Goal: Task Accomplishment & Management: Manage account settings

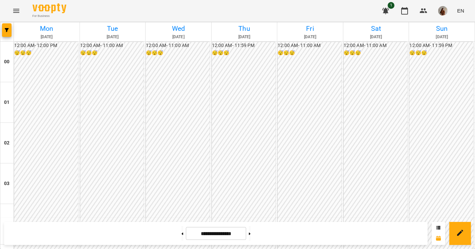
scroll to position [445, 0]
click at [426, 12] on icon "button" at bounding box center [423, 10] width 7 height 5
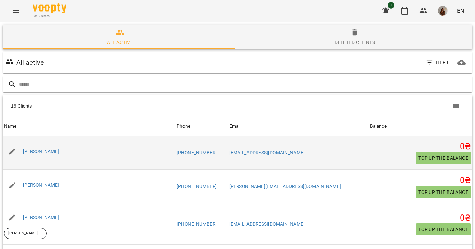
scroll to position [40, 0]
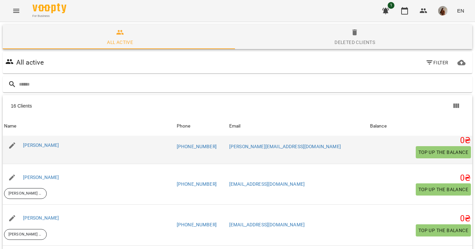
click at [44, 149] on div "[PERSON_NAME]" at bounding box center [41, 145] width 39 height 9
click at [46, 145] on link "[PERSON_NAME]" at bounding box center [41, 144] width 36 height 5
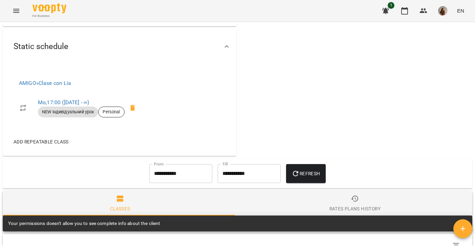
scroll to position [281, 0]
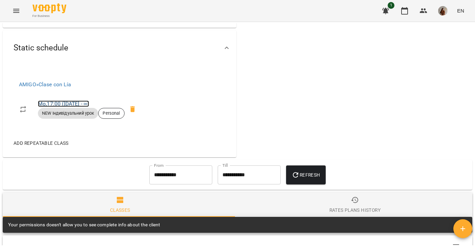
click at [61, 103] on link "Mo , 17:00 ([DATE] - ∞)" at bounding box center [63, 103] width 51 height 6
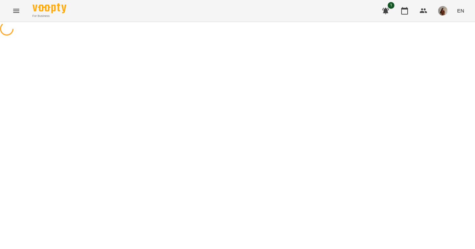
select select "*"
select select "**********"
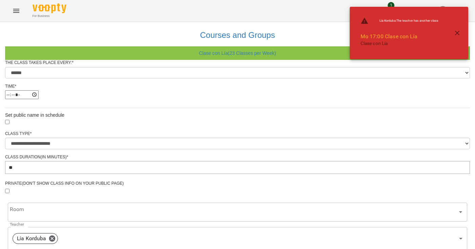
scroll to position [264, 0]
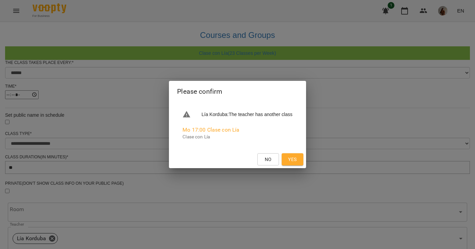
click at [296, 161] on span "Yes" at bounding box center [292, 159] width 8 height 8
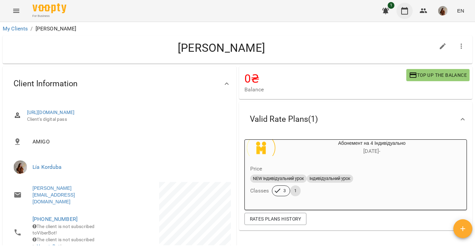
click at [408, 10] on icon "button" at bounding box center [404, 10] width 7 height 7
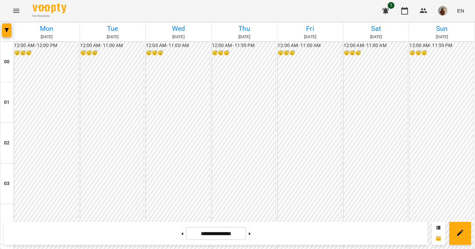
scroll to position [431, 0]
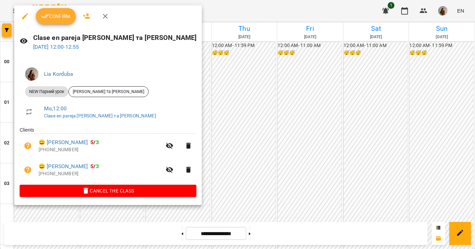
click at [54, 17] on span "Confirm" at bounding box center [55, 16] width 29 height 8
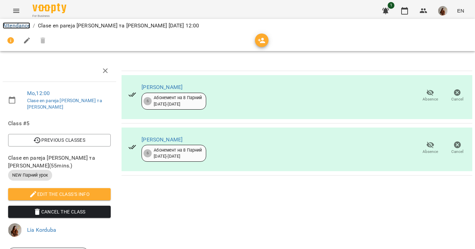
click at [20, 25] on link "Attendance" at bounding box center [16, 25] width 27 height 6
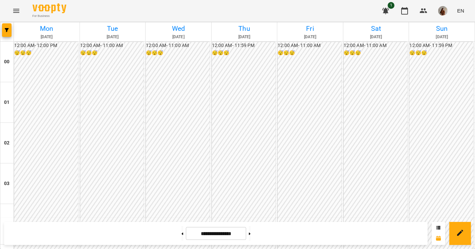
scroll to position [513, 0]
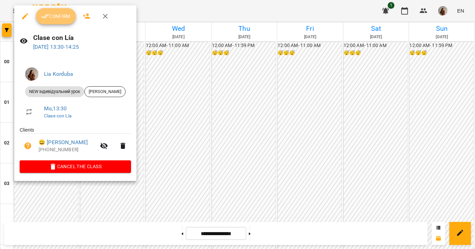
click at [52, 17] on span "Confirm" at bounding box center [55, 16] width 29 height 8
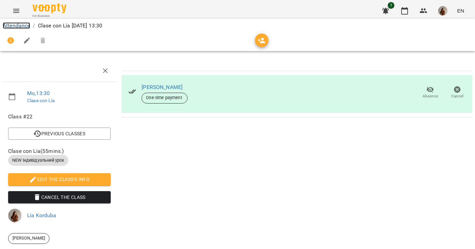
click at [21, 27] on link "Attendance" at bounding box center [16, 25] width 27 height 6
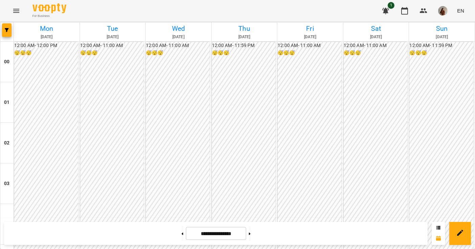
scroll to position [603, 0]
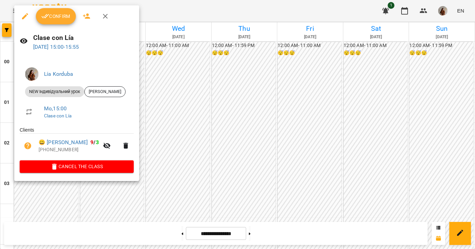
click at [55, 19] on span "Confirm" at bounding box center [55, 16] width 29 height 8
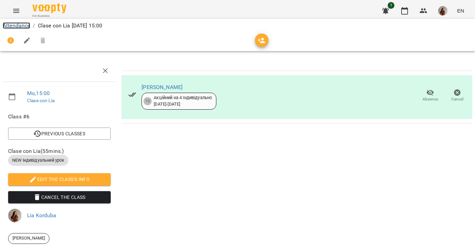
click at [15, 27] on link "Attendance" at bounding box center [16, 25] width 27 height 6
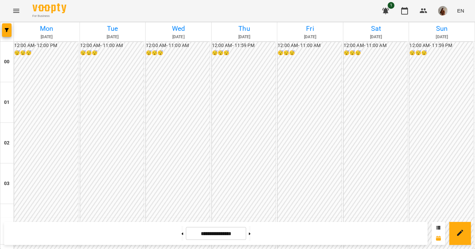
scroll to position [601, 0]
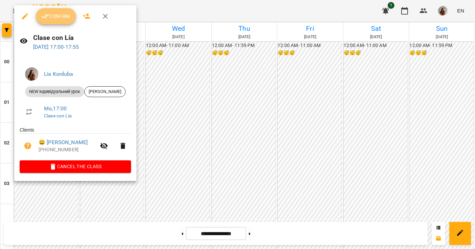
click at [61, 16] on span "Confirm" at bounding box center [55, 16] width 29 height 8
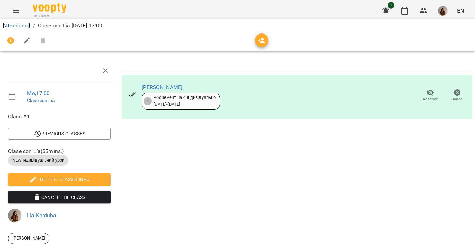
click at [22, 25] on link "Attendance" at bounding box center [16, 25] width 27 height 6
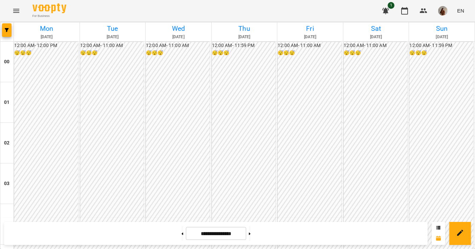
scroll to position [491, 0]
click at [443, 7] on img "button" at bounding box center [442, 10] width 9 height 9
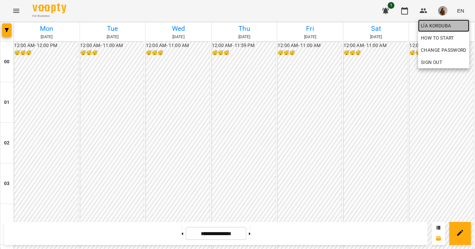
click at [434, 25] on span "Lía Korduba" at bounding box center [444, 26] width 46 height 8
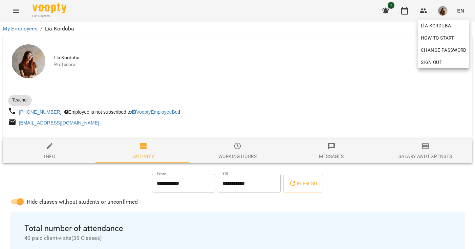
click at [429, 152] on div at bounding box center [237, 124] width 475 height 249
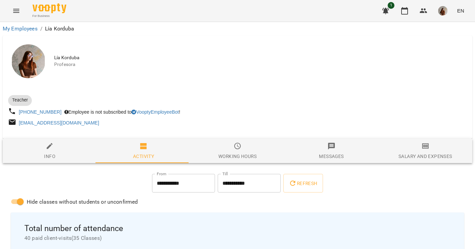
click at [423, 149] on icon "button" at bounding box center [425, 145] width 7 height 5
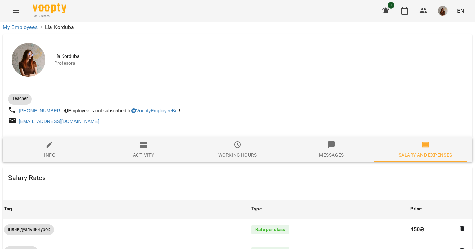
scroll to position [304, 0]
